Goal: Task Accomplishment & Management: Complete application form

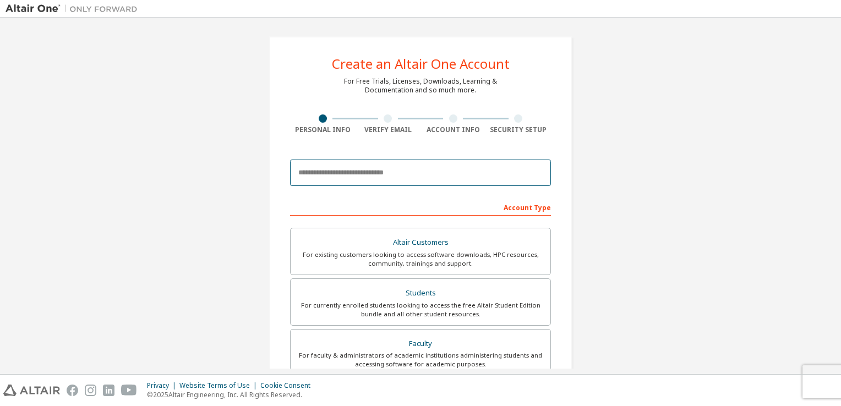
click at [350, 177] on input "email" at bounding box center [420, 173] width 261 height 26
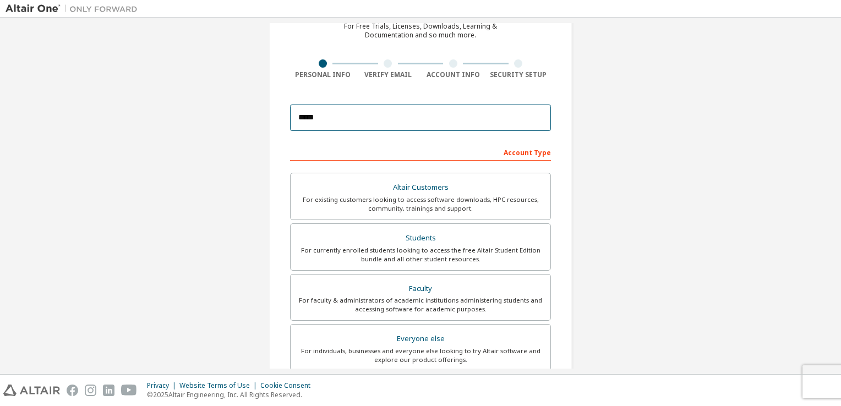
scroll to position [110, 0]
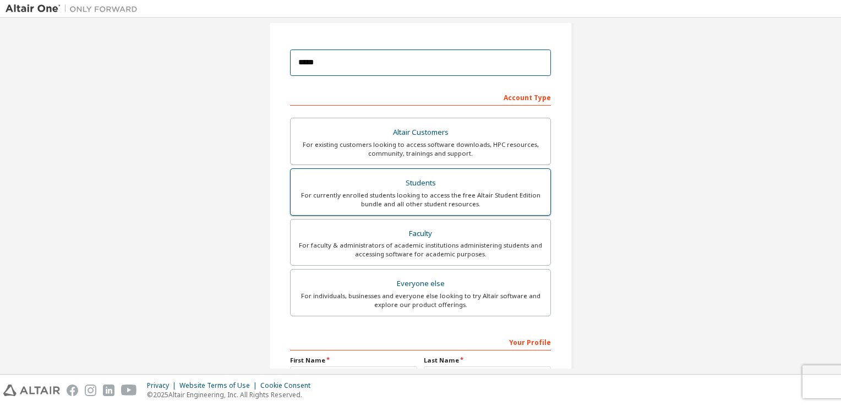
type input "*****"
click at [448, 179] on div "Students" at bounding box center [420, 183] width 247 height 15
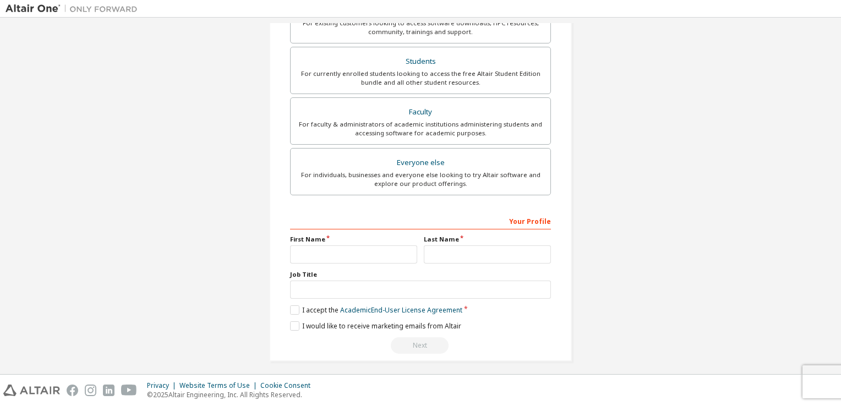
scroll to position [263, 0]
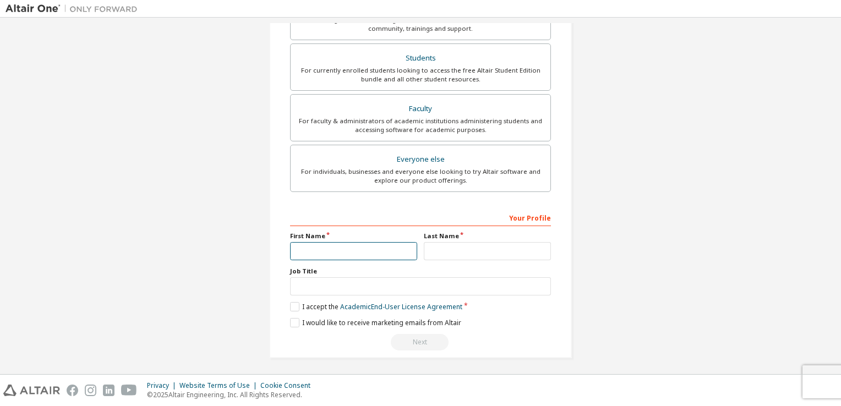
click at [321, 248] on input "text" at bounding box center [353, 251] width 127 height 18
type input "*******"
click at [457, 246] on input "text" at bounding box center [487, 251] width 127 height 18
type input "******"
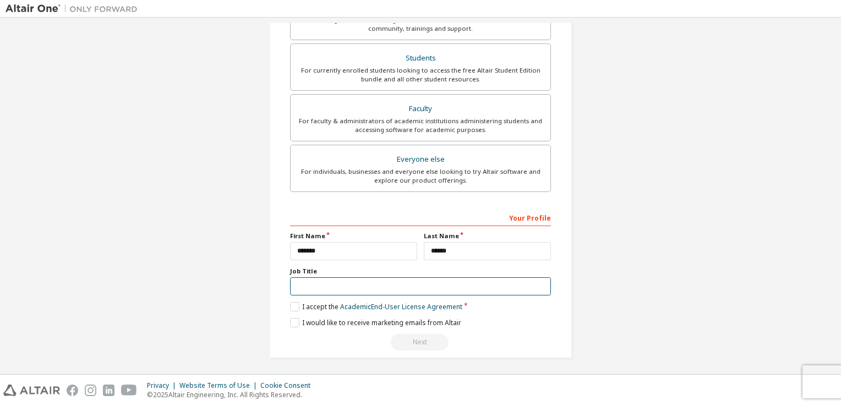
click at [321, 283] on input "text" at bounding box center [420, 286] width 261 height 18
type input "*"
drag, startPoint x: 361, startPoint y: 285, endPoint x: 382, endPoint y: 313, distance: 35.5
click at [330, 286] on input "**********" at bounding box center [420, 286] width 261 height 18
click at [412, 281] on input "**********" at bounding box center [420, 286] width 261 height 18
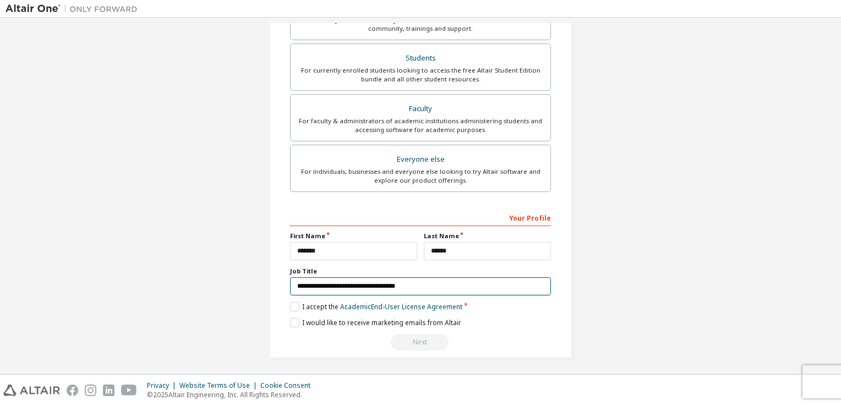
drag, startPoint x: 352, startPoint y: 285, endPoint x: 332, endPoint y: 287, distance: 20.5
click at [332, 287] on input "**********" at bounding box center [420, 286] width 261 height 18
click at [395, 284] on input "**********" at bounding box center [420, 286] width 261 height 18
drag, startPoint x: 405, startPoint y: 286, endPoint x: 386, endPoint y: 280, distance: 19.7
click at [395, 283] on input "**********" at bounding box center [420, 286] width 261 height 18
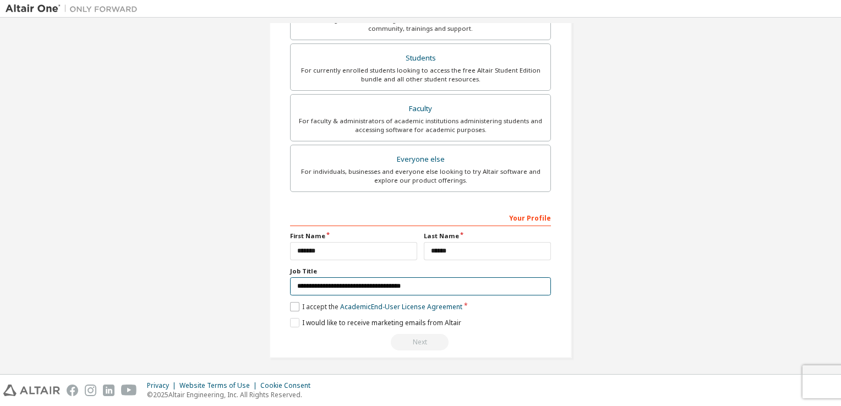
type input "**********"
click at [293, 307] on label "I accept the Academic End-User License Agreement" at bounding box center [376, 306] width 172 height 9
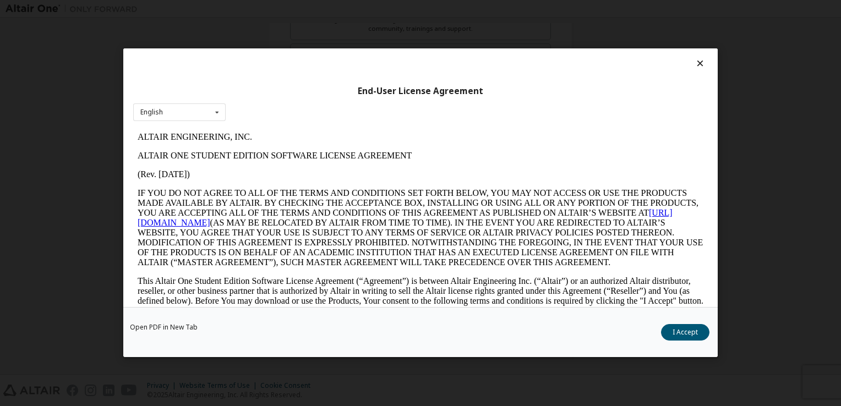
scroll to position [0, 0]
click at [173, 110] on div "English English" at bounding box center [179, 113] width 92 height 18
click at [176, 110] on div "English English" at bounding box center [179, 113] width 92 height 18
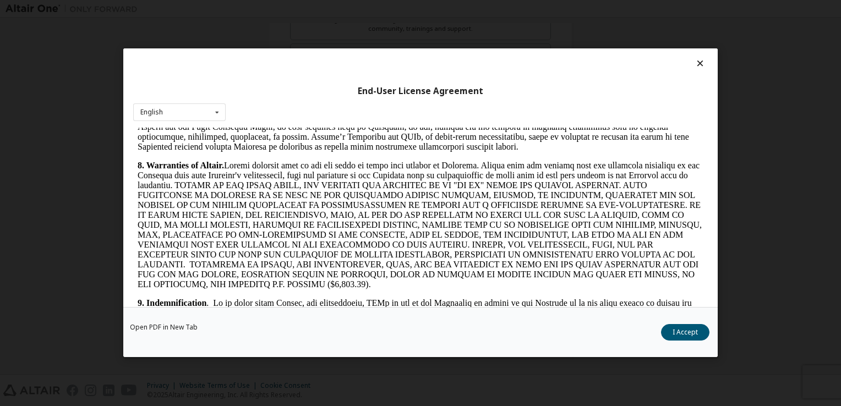
scroll to position [1321, 0]
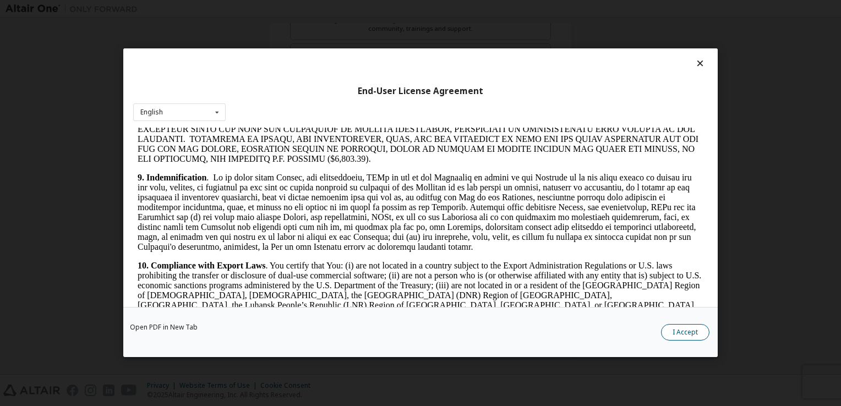
click at [684, 331] on button "I Accept" at bounding box center [685, 333] width 48 height 17
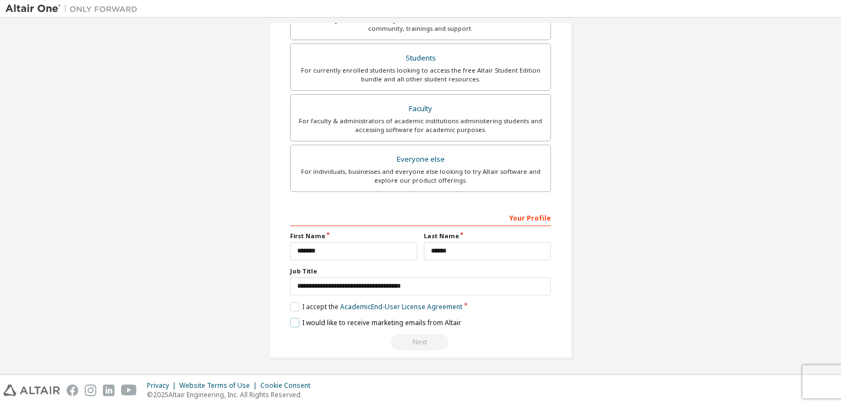
click at [311, 322] on label "I would like to receive marketing emails from Altair" at bounding box center [375, 322] width 171 height 9
click at [478, 214] on div "Your Profile" at bounding box center [420, 218] width 261 height 18
click at [529, 213] on div "Your Profile" at bounding box center [420, 218] width 261 height 18
click at [291, 318] on label "I would like to receive marketing emails from Altair" at bounding box center [375, 322] width 171 height 9
click at [293, 320] on label "I would like to receive marketing emails from Altair" at bounding box center [375, 322] width 171 height 9
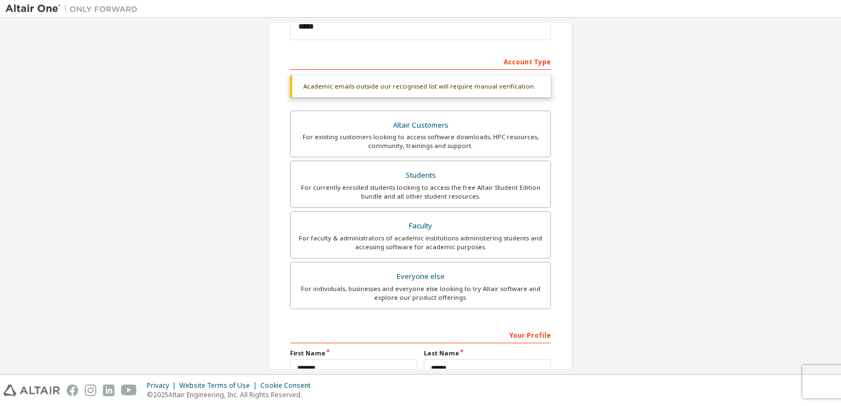
scroll to position [263, 0]
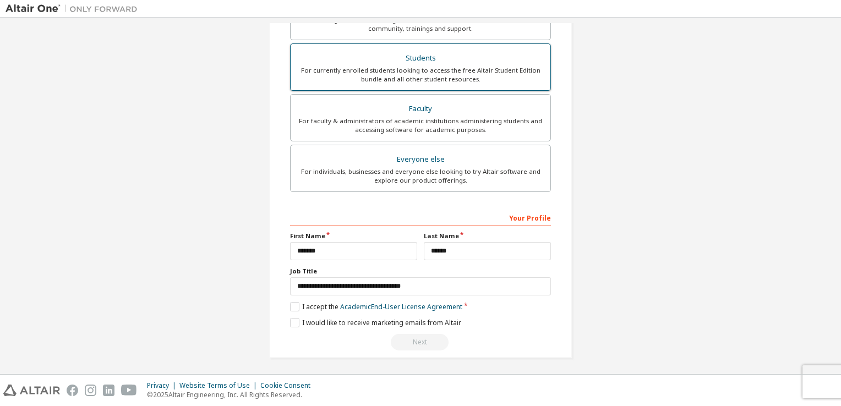
click at [452, 76] on div "For currently enrolled students looking to access the free Altair Student Editi…" at bounding box center [420, 75] width 247 height 18
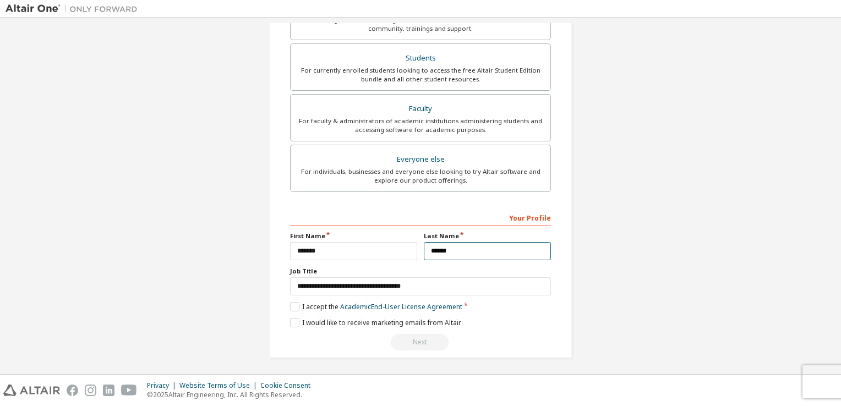
click at [464, 244] on input "******" at bounding box center [487, 251] width 127 height 18
click at [358, 249] on input "*******" at bounding box center [353, 251] width 127 height 18
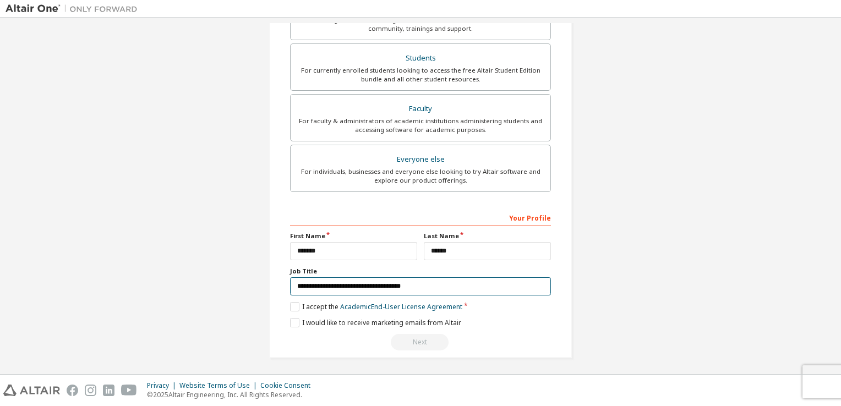
click at [440, 282] on input "**********" at bounding box center [420, 286] width 261 height 18
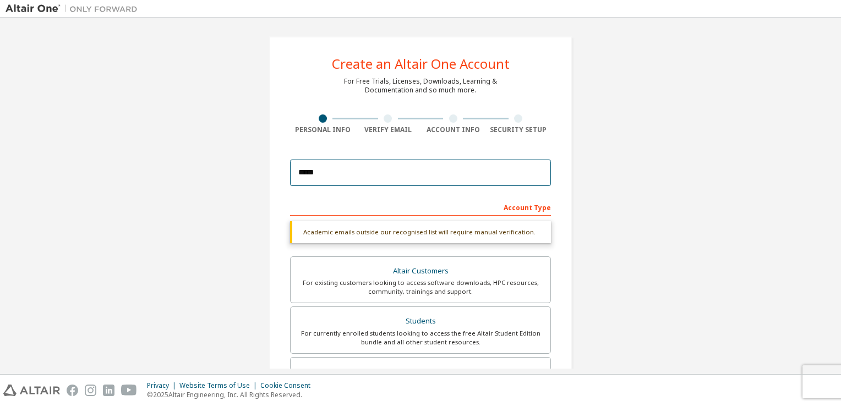
click at [348, 179] on input "*****" at bounding box center [420, 173] width 261 height 26
click at [529, 205] on div "Account Type" at bounding box center [420, 207] width 261 height 18
click at [462, 233] on div "Academic emails outside our recognised list will require manual verification." at bounding box center [420, 232] width 261 height 22
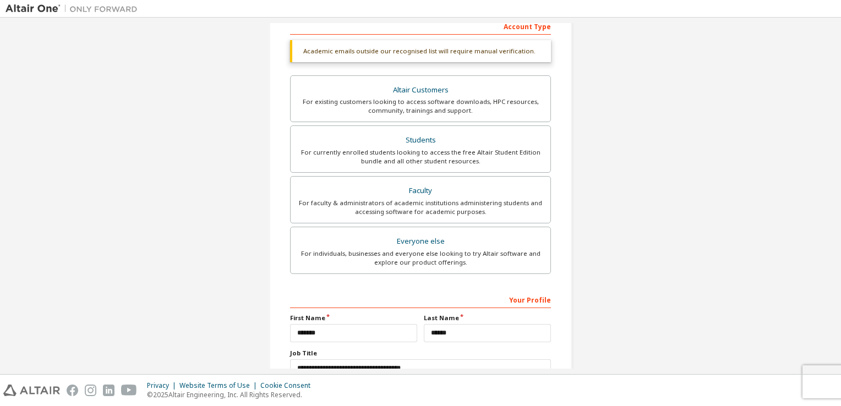
scroll to position [263, 0]
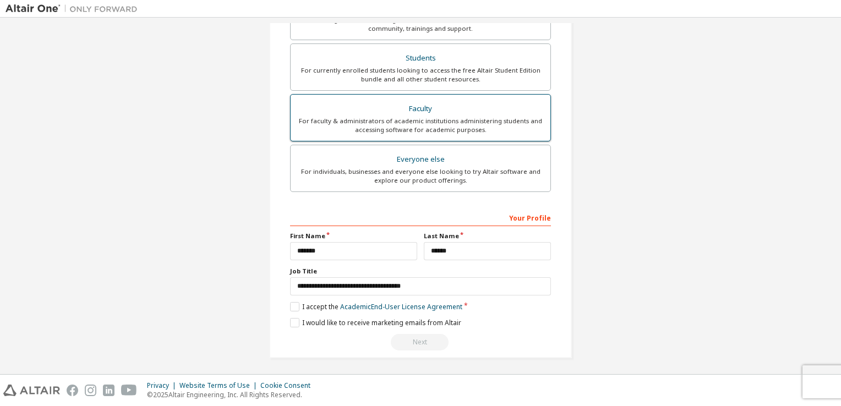
click at [460, 101] on div "Faculty" at bounding box center [420, 108] width 247 height 15
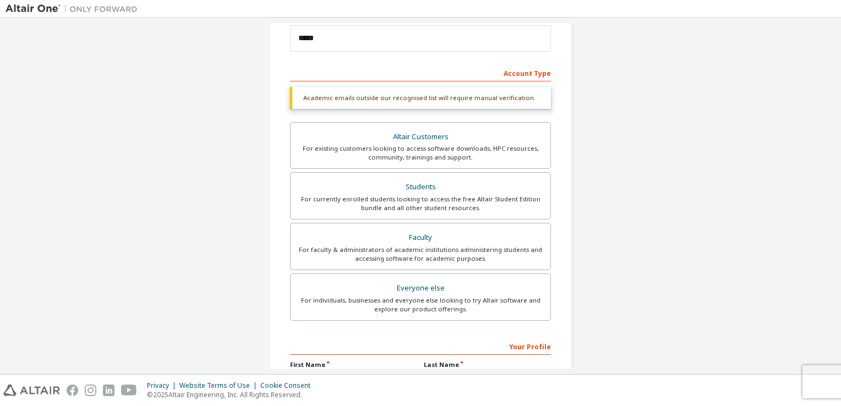
scroll to position [0, 0]
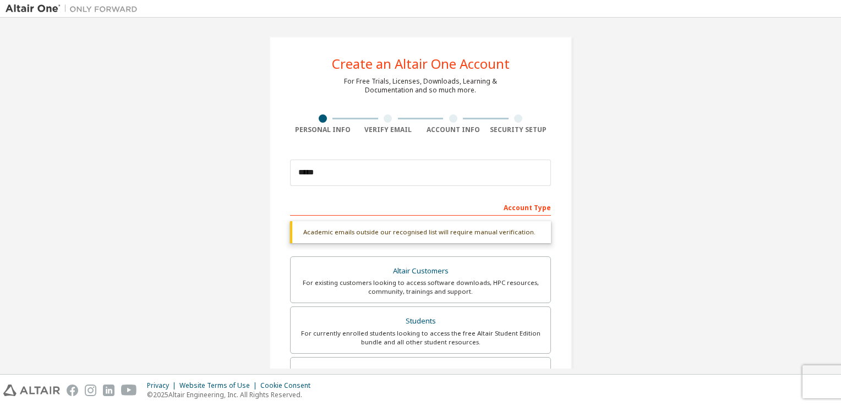
click at [384, 121] on div at bounding box center [388, 119] width 8 height 8
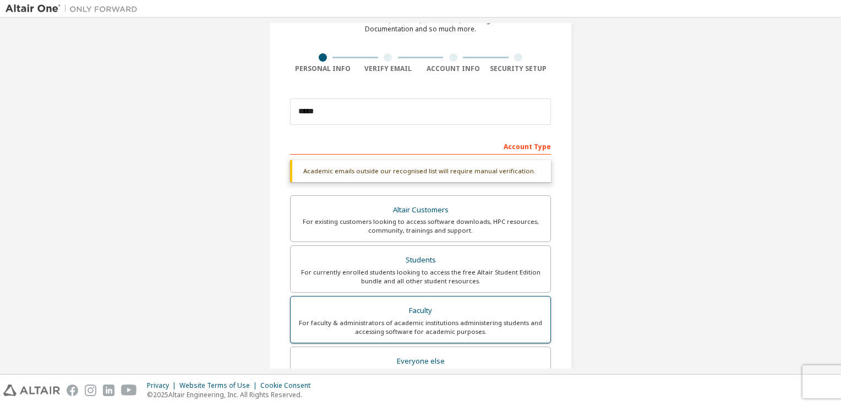
scroll to position [263, 0]
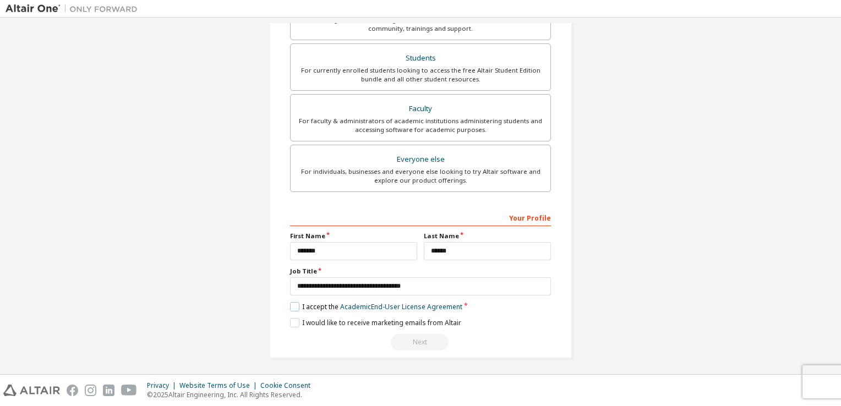
click at [291, 306] on label "I accept the Academic End-User License Agreement" at bounding box center [376, 306] width 172 height 9
click at [292, 305] on label "I accept the Academic End-User License Agreement" at bounding box center [376, 306] width 172 height 9
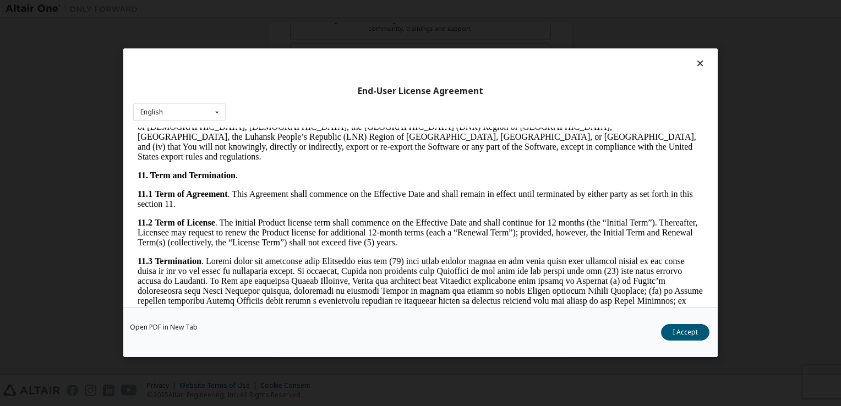
scroll to position [1837, 0]
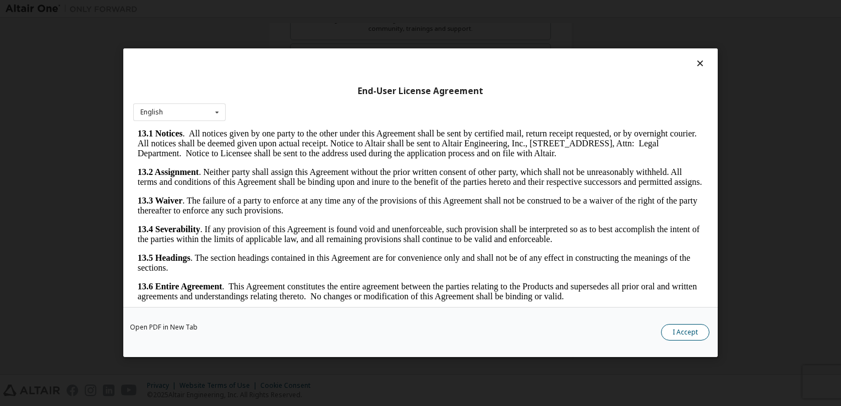
click at [673, 335] on button "I Accept" at bounding box center [685, 333] width 48 height 17
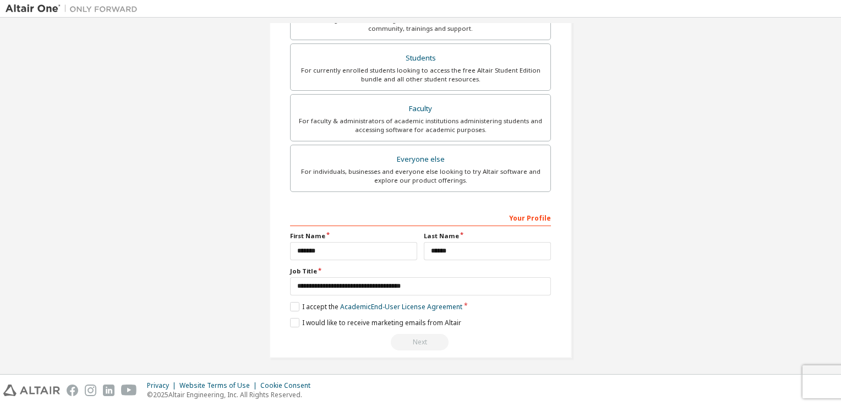
click at [425, 347] on div "Next" at bounding box center [420, 342] width 261 height 17
click at [541, 313] on div "**********" at bounding box center [420, 280] width 261 height 143
click at [358, 305] on link "Academic End-User License Agreement" at bounding box center [401, 306] width 122 height 9
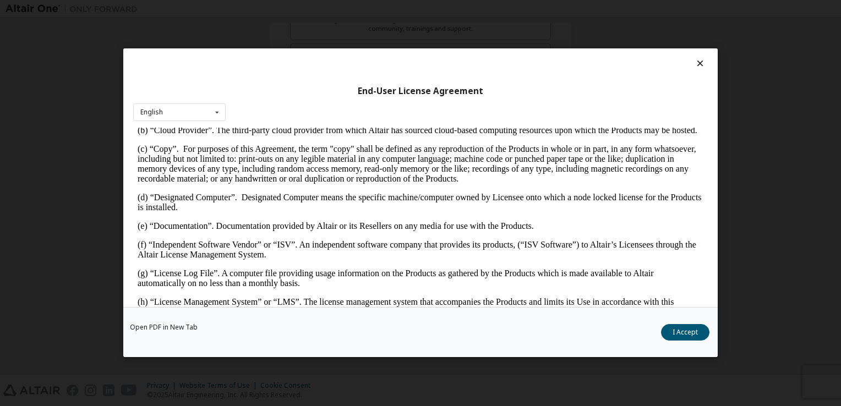
scroll to position [220, 0]
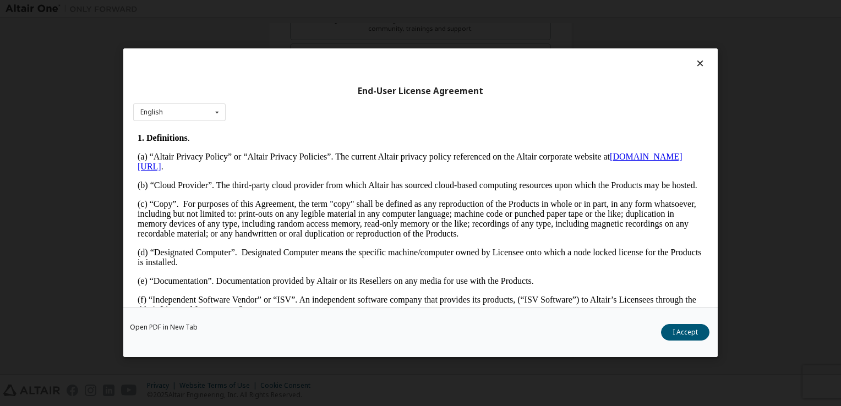
click at [198, 171] on link "[DOMAIN_NAME][URL]" at bounding box center [410, 161] width 545 height 19
click at [677, 336] on button "I Accept" at bounding box center [685, 333] width 48 height 17
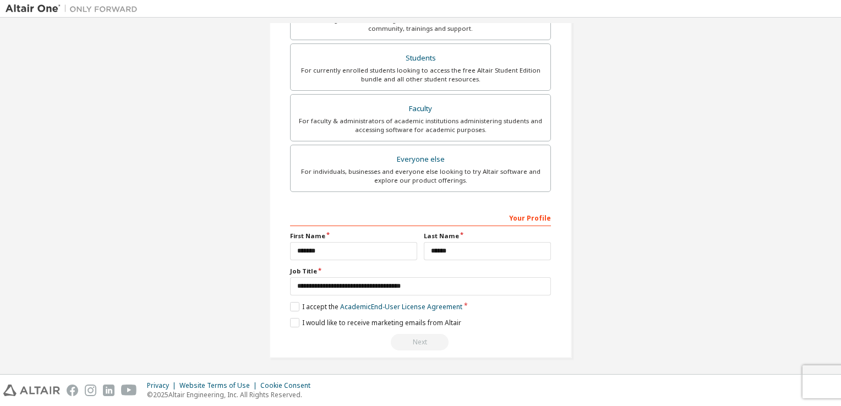
click at [435, 340] on div "Next" at bounding box center [420, 342] width 261 height 17
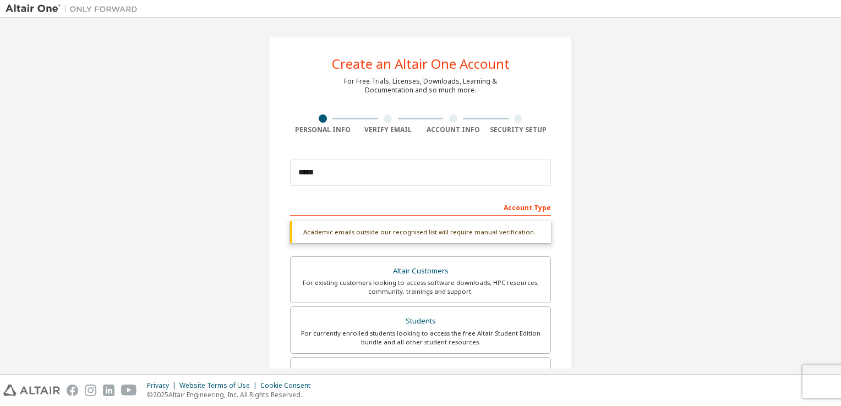
click at [384, 122] on div at bounding box center [388, 119] width 8 height 8
click at [439, 68] on div "Create an Altair One Account" at bounding box center [421, 63] width 178 height 13
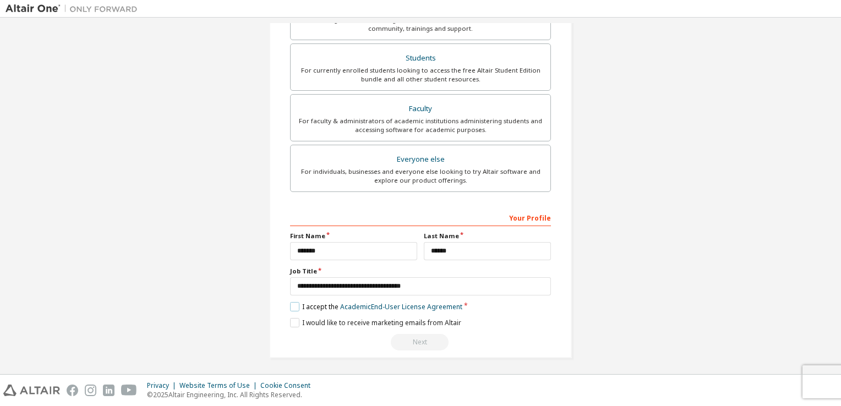
click at [293, 304] on label "I accept the Academic End-User License Agreement" at bounding box center [376, 306] width 172 height 9
drag, startPoint x: 292, startPoint y: 320, endPoint x: 293, endPoint y: 312, distance: 8.8
click at [293, 320] on label "I would like to receive marketing emails from Altair" at bounding box center [375, 322] width 171 height 9
click at [292, 306] on label "I accept the Academic End-User License Agreement" at bounding box center [376, 306] width 172 height 9
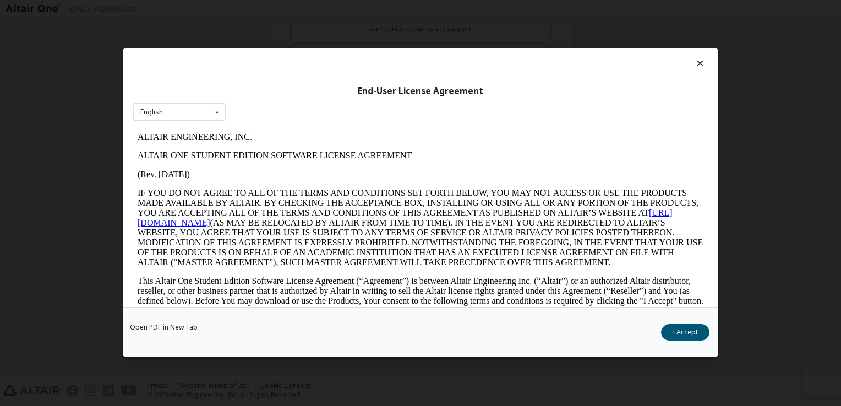
scroll to position [0, 0]
click at [675, 332] on button "I Accept" at bounding box center [685, 333] width 48 height 17
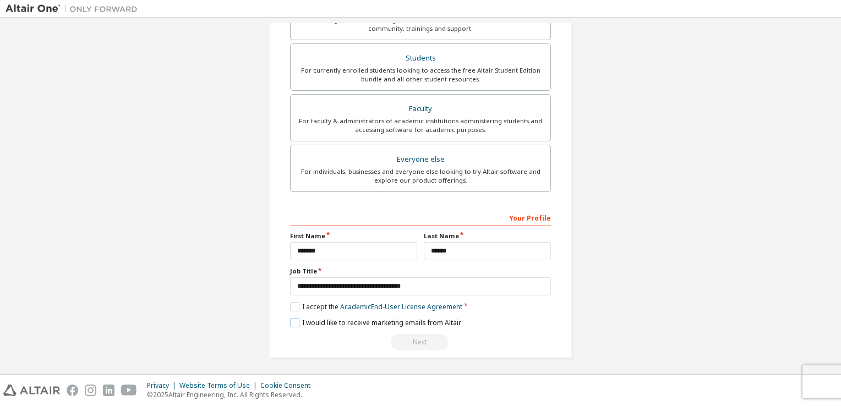
click at [299, 323] on label "I would like to receive marketing emails from Altair" at bounding box center [375, 322] width 171 height 9
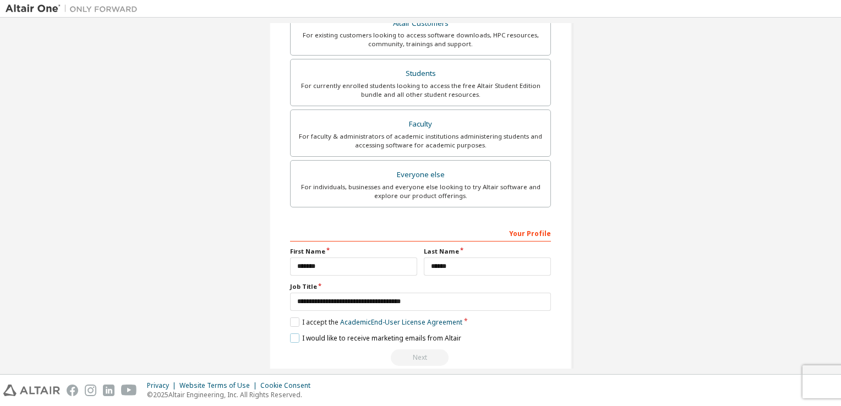
scroll to position [263, 0]
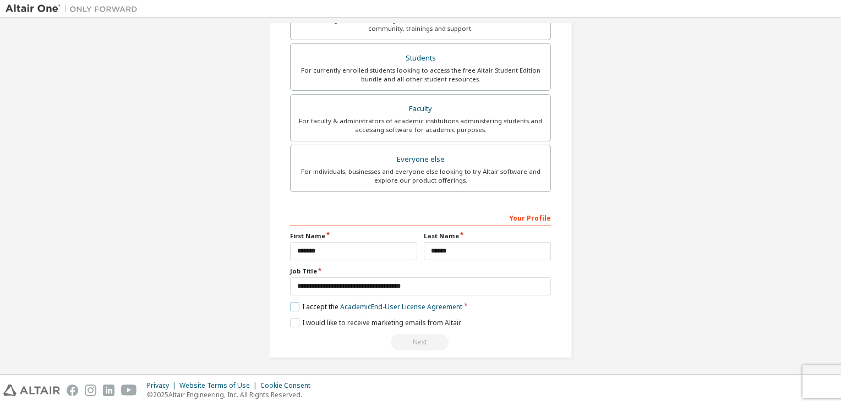
click at [297, 303] on label "I accept the Academic End-User License Agreement" at bounding box center [376, 306] width 172 height 9
click at [293, 306] on label "I accept the Academic End-User License Agreement" at bounding box center [376, 306] width 172 height 9
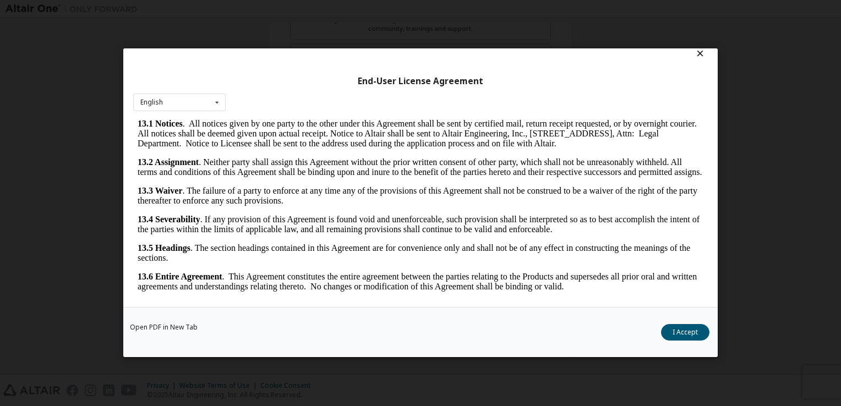
scroll to position [15, 0]
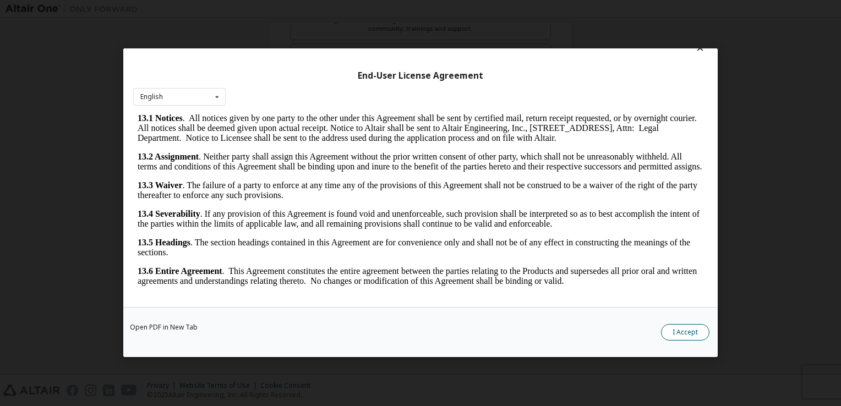
click at [684, 334] on button "I Accept" at bounding box center [685, 333] width 48 height 17
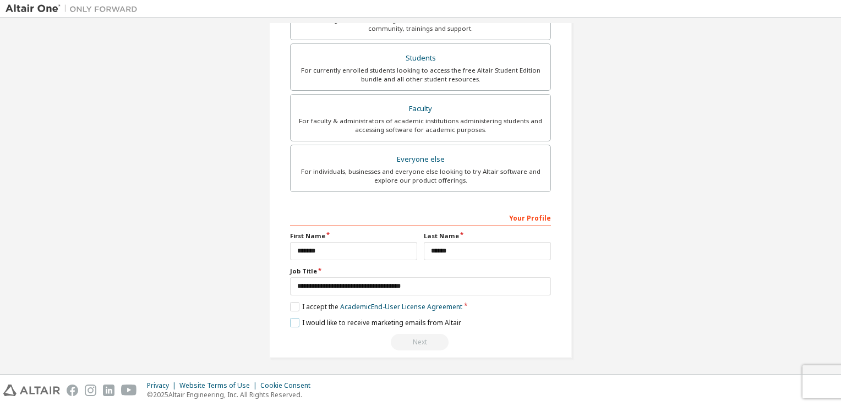
click at [295, 321] on label "I would like to receive marketing emails from Altair" at bounding box center [375, 322] width 171 height 9
click at [292, 321] on label "I would like to receive marketing emails from Altair" at bounding box center [375, 322] width 171 height 9
click at [428, 341] on div "Next" at bounding box center [420, 342] width 261 height 17
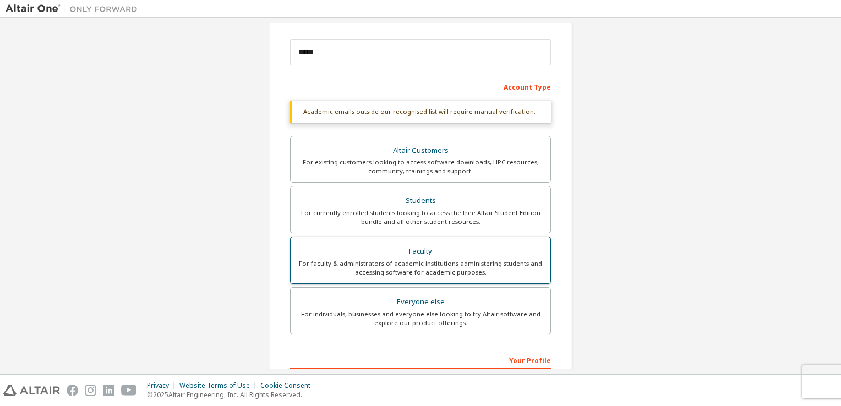
scroll to position [165, 0]
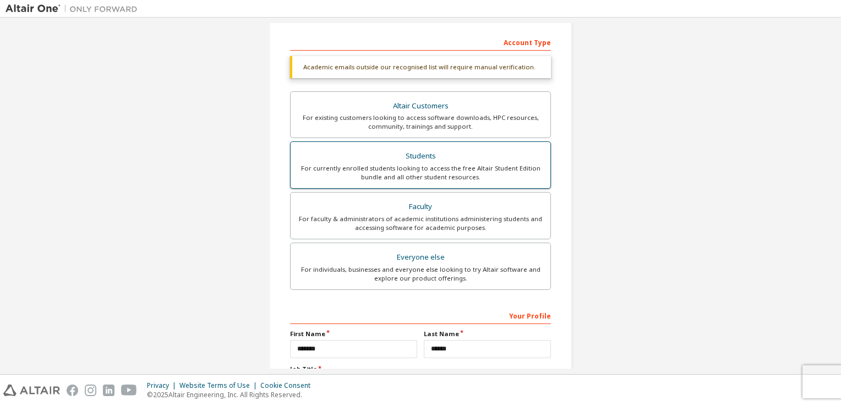
click at [401, 153] on div "Students" at bounding box center [420, 156] width 247 height 15
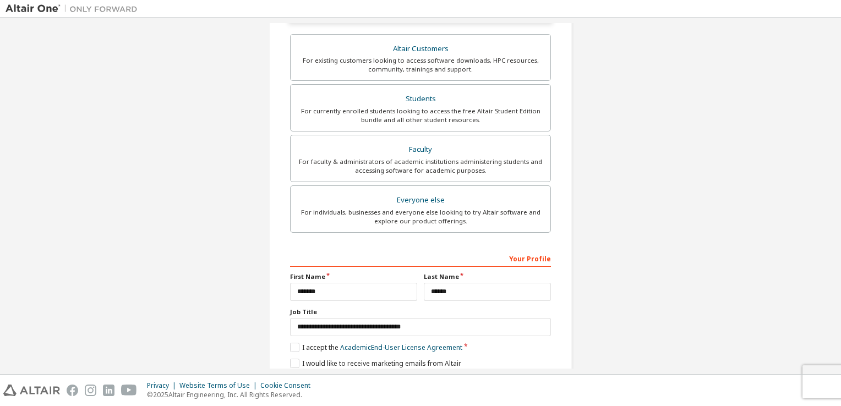
scroll to position [263, 0]
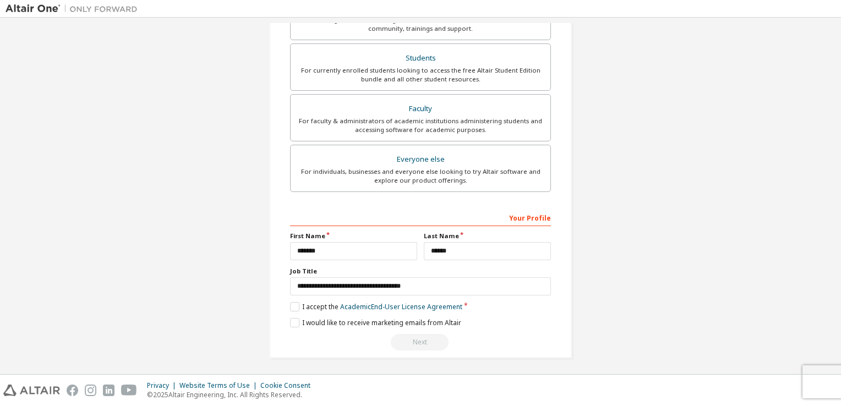
click at [417, 335] on div "Next" at bounding box center [420, 342] width 261 height 17
click at [416, 334] on div "Next" at bounding box center [420, 342] width 261 height 17
drag, startPoint x: 416, startPoint y: 333, endPoint x: 357, endPoint y: 245, distance: 106.0
click at [416, 328] on div "**********" at bounding box center [420, 280] width 261 height 143
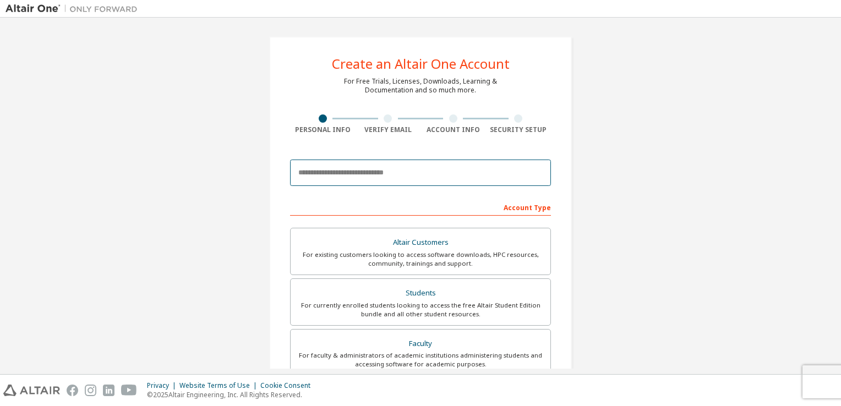
click at [329, 174] on input "email" at bounding box center [420, 173] width 261 height 26
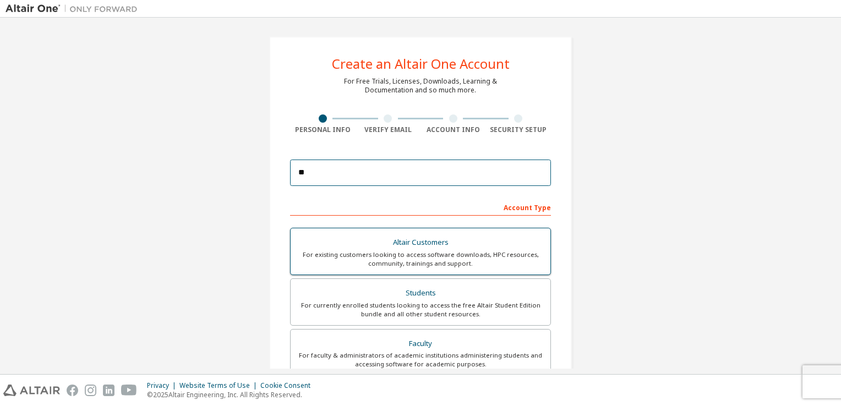
type input "**********"
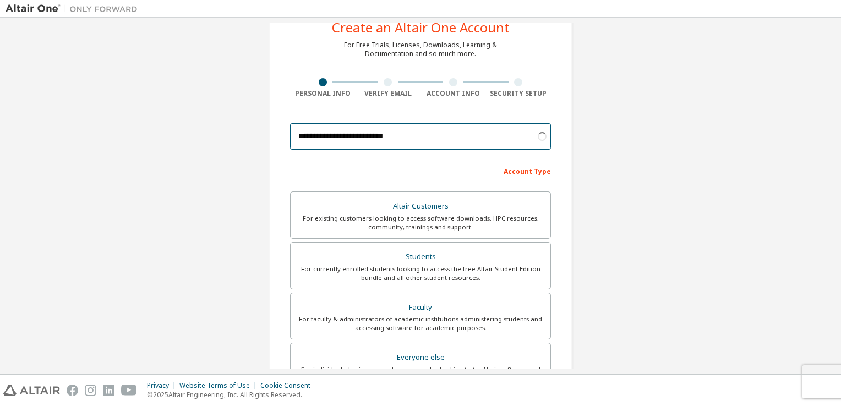
scroll to position [55, 0]
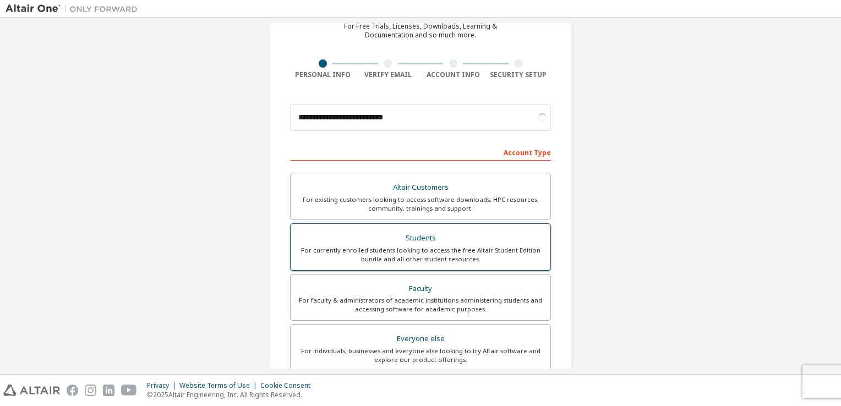
click at [440, 246] on div "For currently enrolled students looking to access the free Altair Student Editi…" at bounding box center [420, 255] width 247 height 18
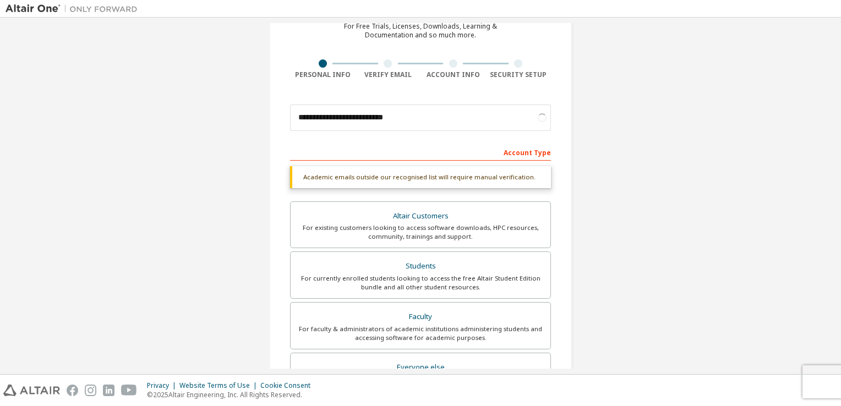
scroll to position [263, 0]
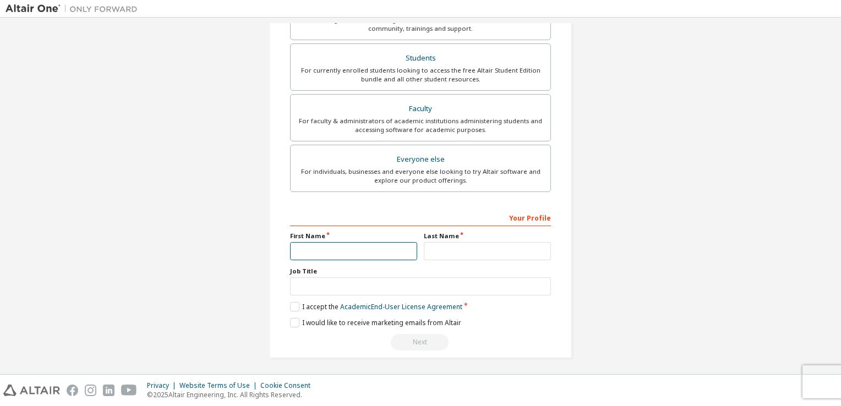
click at [374, 253] on input "text" at bounding box center [353, 251] width 127 height 18
type input "*******"
drag, startPoint x: 458, startPoint y: 245, endPoint x: 445, endPoint y: 240, distance: 13.8
click at [445, 240] on div "Last Name" at bounding box center [488, 246] width 134 height 29
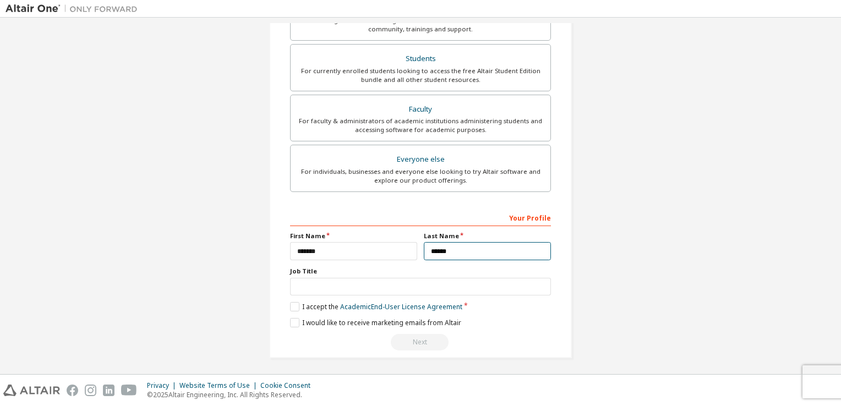
type input "******"
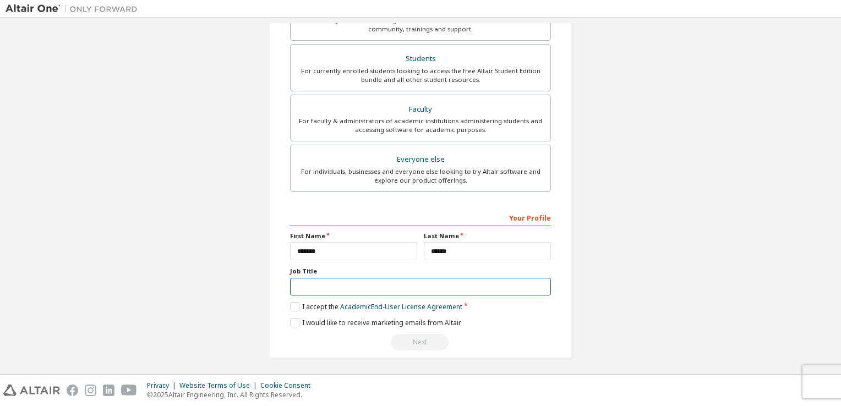
click at [306, 286] on input "text" at bounding box center [420, 287] width 261 height 18
type input "**********"
click at [293, 304] on label "I accept the Academic End-User License Agreement" at bounding box center [376, 306] width 172 height 9
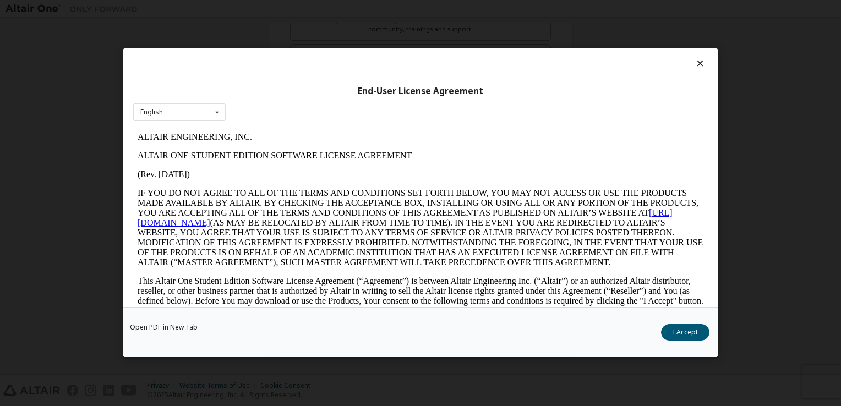
scroll to position [0, 0]
click at [676, 331] on button "I Accept" at bounding box center [685, 333] width 48 height 17
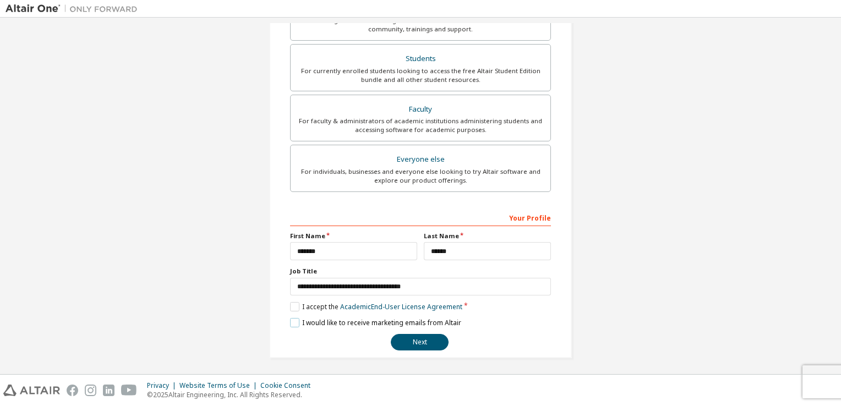
drag, startPoint x: 293, startPoint y: 318, endPoint x: 319, endPoint y: 333, distance: 29.4
click at [295, 322] on label "I would like to receive marketing emails from Altair" at bounding box center [375, 322] width 171 height 9
click at [437, 341] on button "Next" at bounding box center [420, 342] width 58 height 17
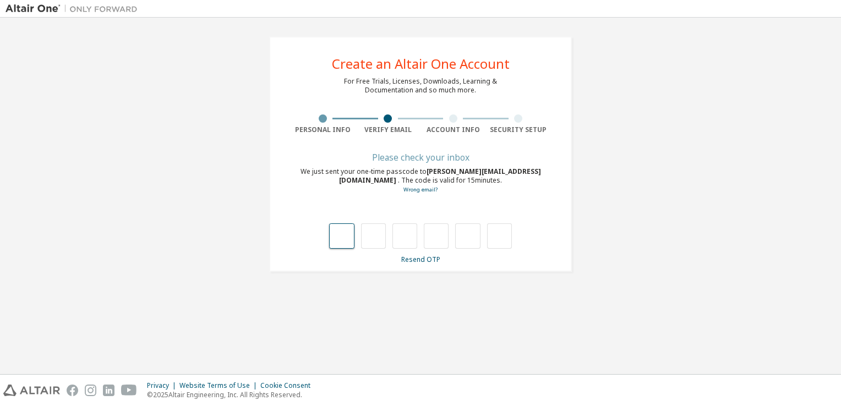
type input "*"
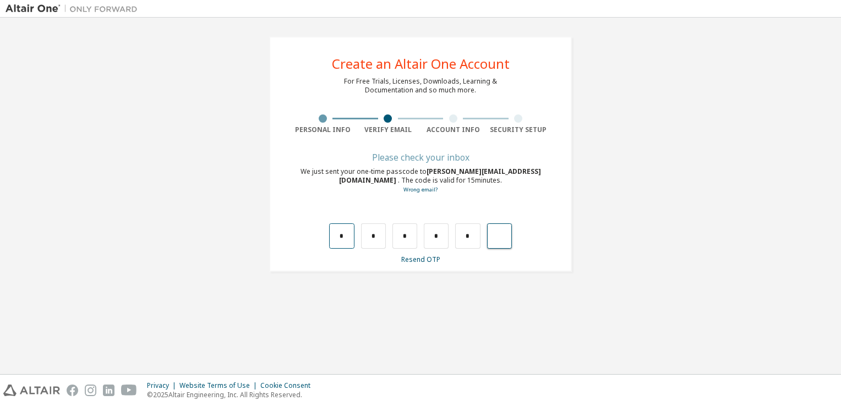
type input "*"
